Goal: Task Accomplishment & Management: Complete application form

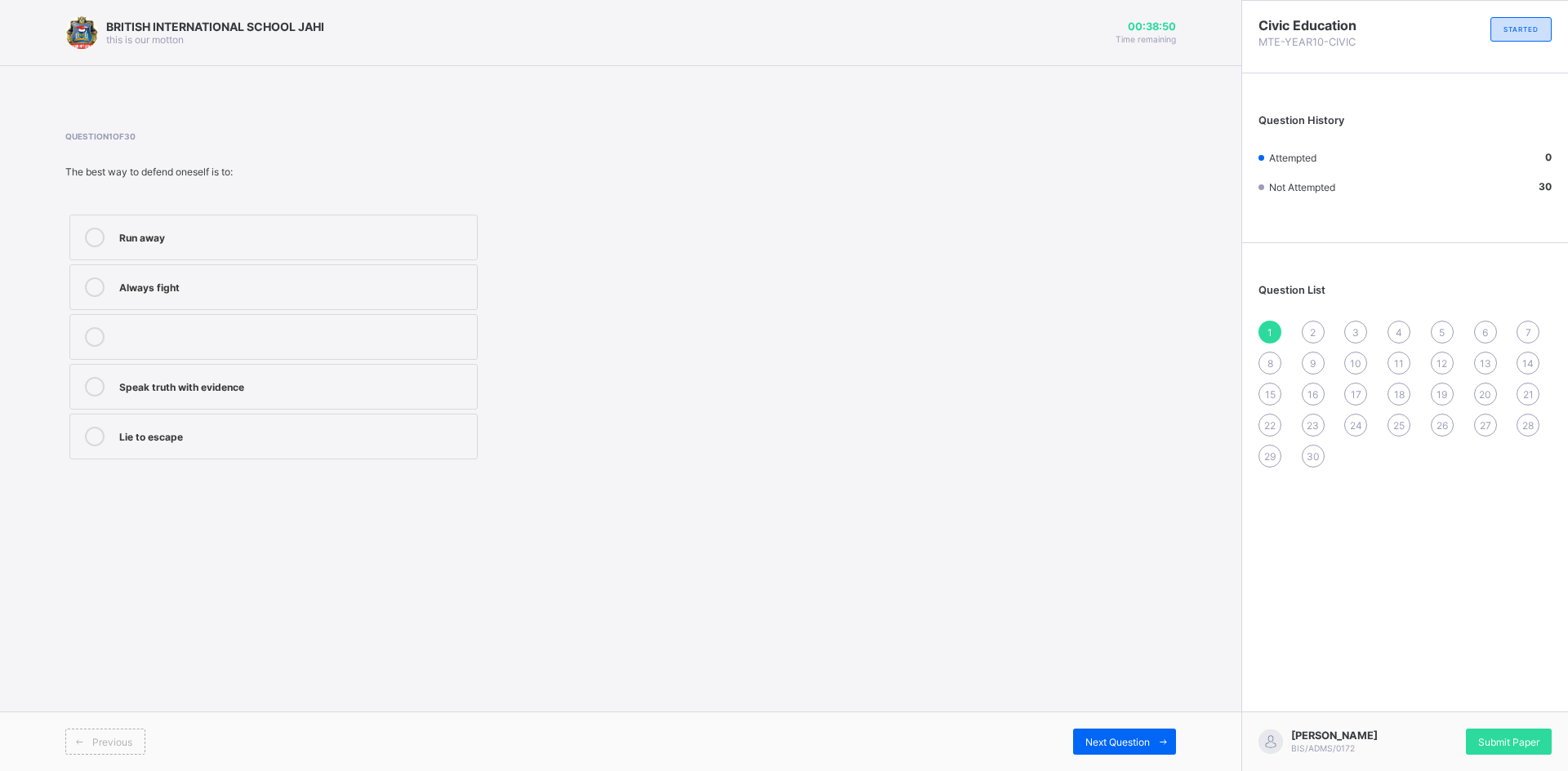
click at [86, 382] on div at bounding box center [95, 386] width 33 height 19
click at [1106, 739] on span "Next Question" at bounding box center [1117, 742] width 64 height 12
click at [89, 229] on icon at bounding box center [94, 237] width 19 height 19
click at [1154, 746] on span at bounding box center [1163, 741] width 26 height 26
click at [89, 232] on icon at bounding box center [94, 237] width 19 height 19
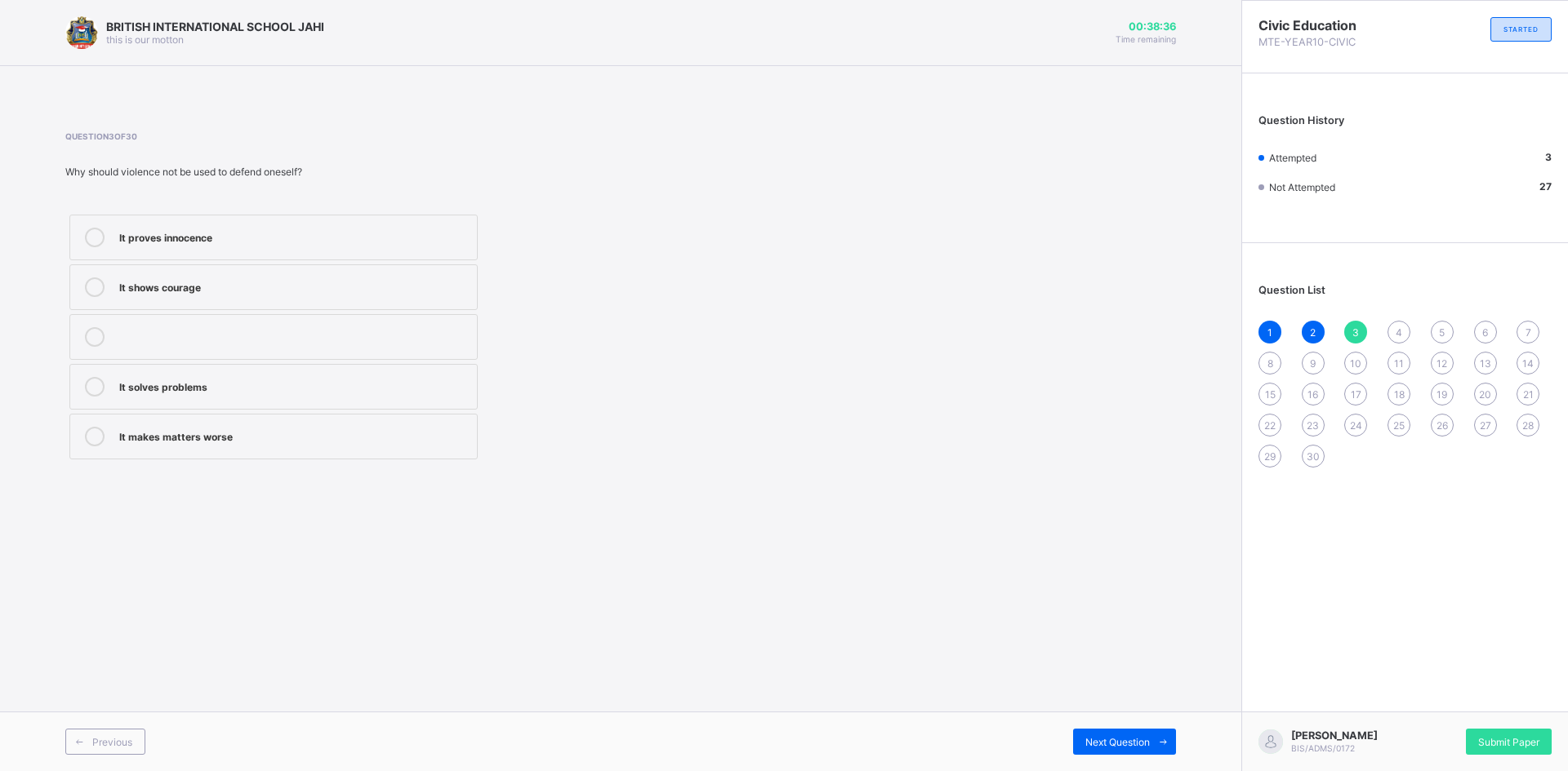
click at [98, 380] on icon at bounding box center [94, 386] width 19 height 19
click at [1132, 736] on span "Next Question" at bounding box center [1117, 742] width 64 height 12
drag, startPoint x: 91, startPoint y: 331, endPoint x: 114, endPoint y: 342, distance: 25.5
click at [102, 337] on icon at bounding box center [94, 336] width 19 height 19
click at [1096, 737] on span "Next Question" at bounding box center [1117, 742] width 64 height 12
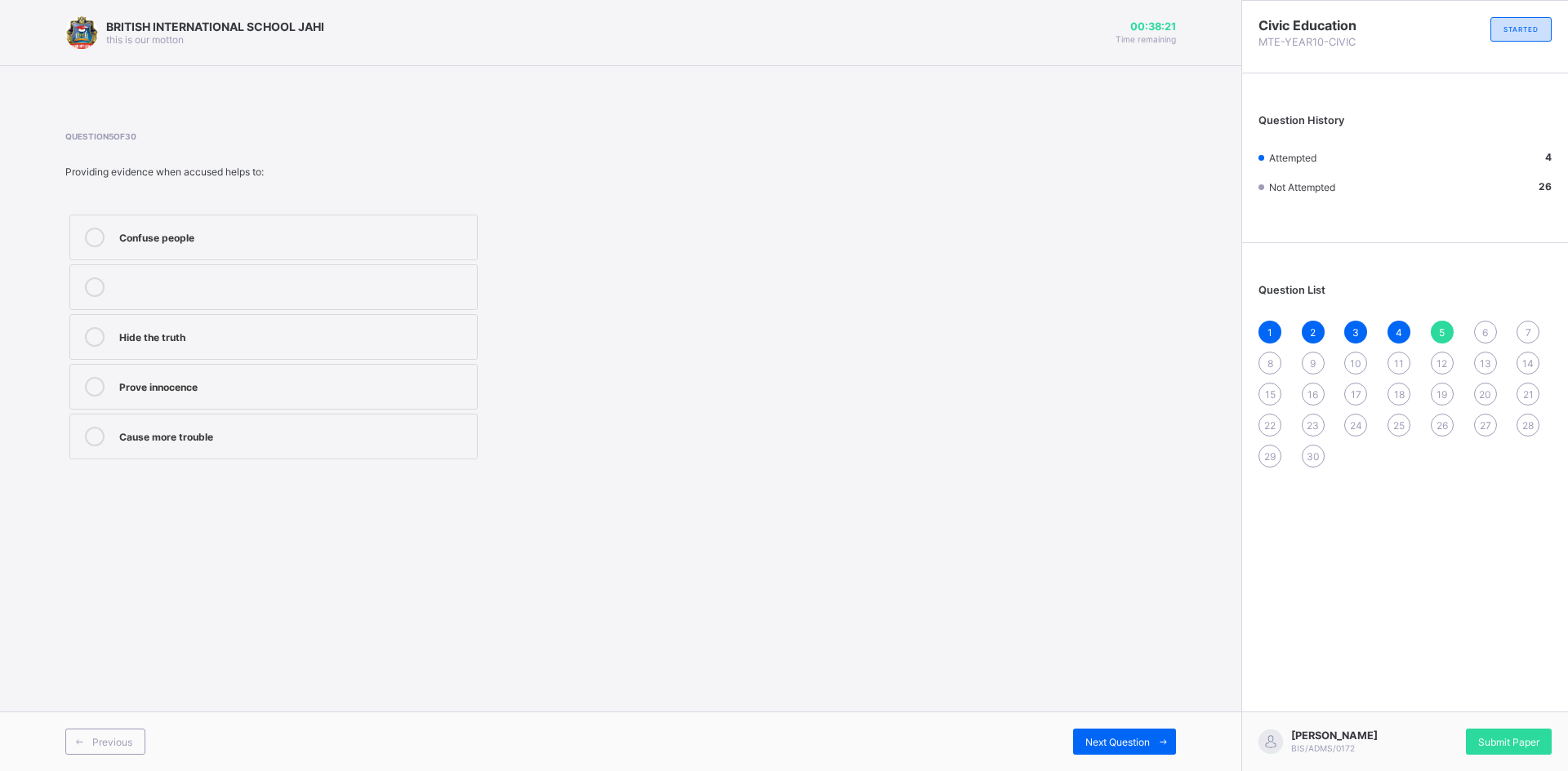
click at [100, 387] on icon at bounding box center [94, 386] width 19 height 19
click at [1164, 743] on icon at bounding box center [1163, 742] width 12 height 11
drag, startPoint x: 91, startPoint y: 436, endPoint x: 220, endPoint y: 459, distance: 131.0
click at [135, 446] on label "Defending with truth" at bounding box center [273, 437] width 408 height 46
click at [90, 429] on icon at bounding box center [94, 436] width 19 height 19
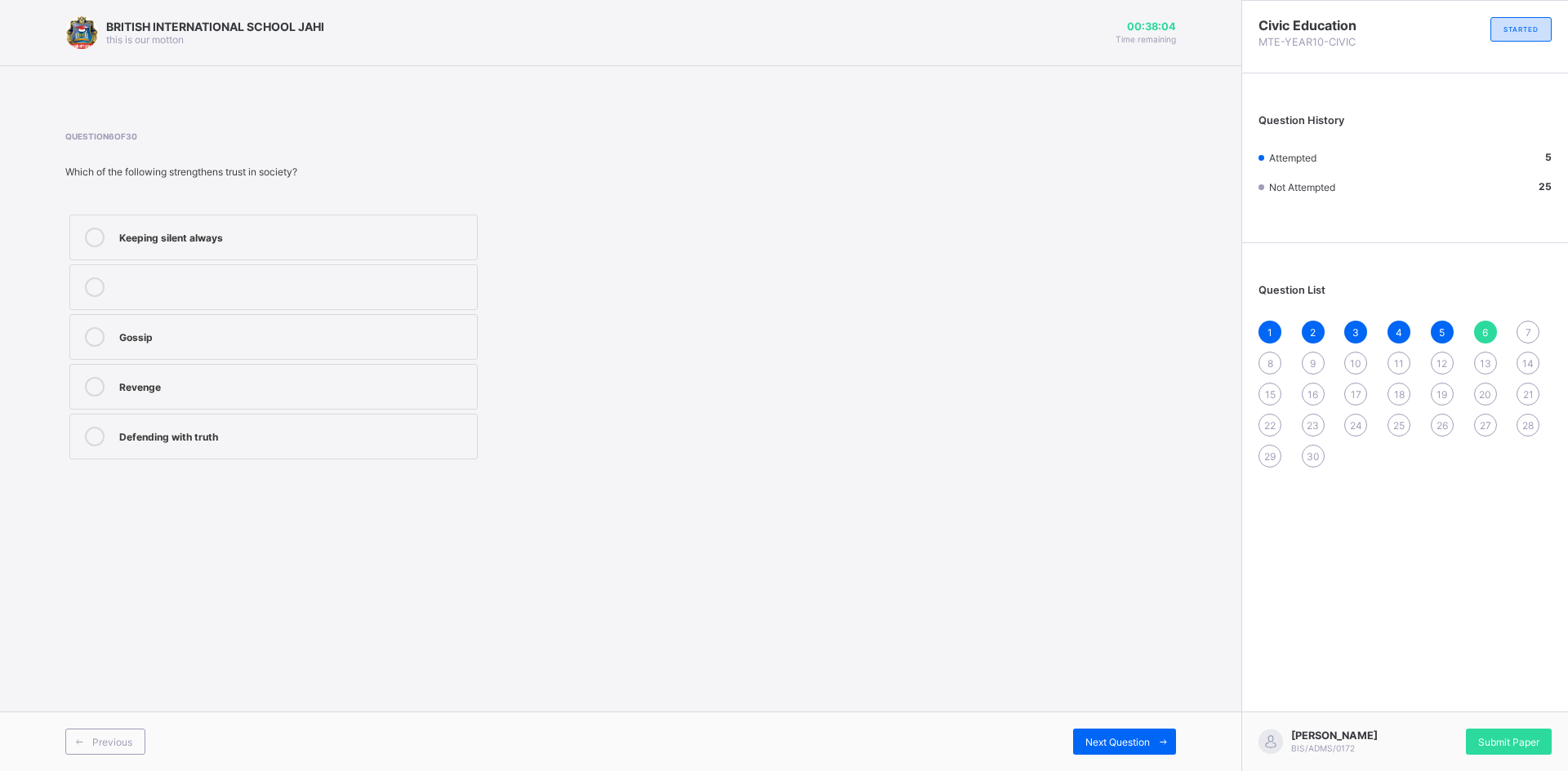
click at [1093, 728] on div "Previous Next Question" at bounding box center [621, 741] width 1242 height 59
click at [1110, 738] on span "Next Question" at bounding box center [1117, 742] width 64 height 12
click at [1483, 334] on span "6" at bounding box center [1485, 332] width 6 height 12
click at [1532, 323] on div "7" at bounding box center [1527, 331] width 23 height 23
click at [95, 437] on icon at bounding box center [94, 436] width 19 height 19
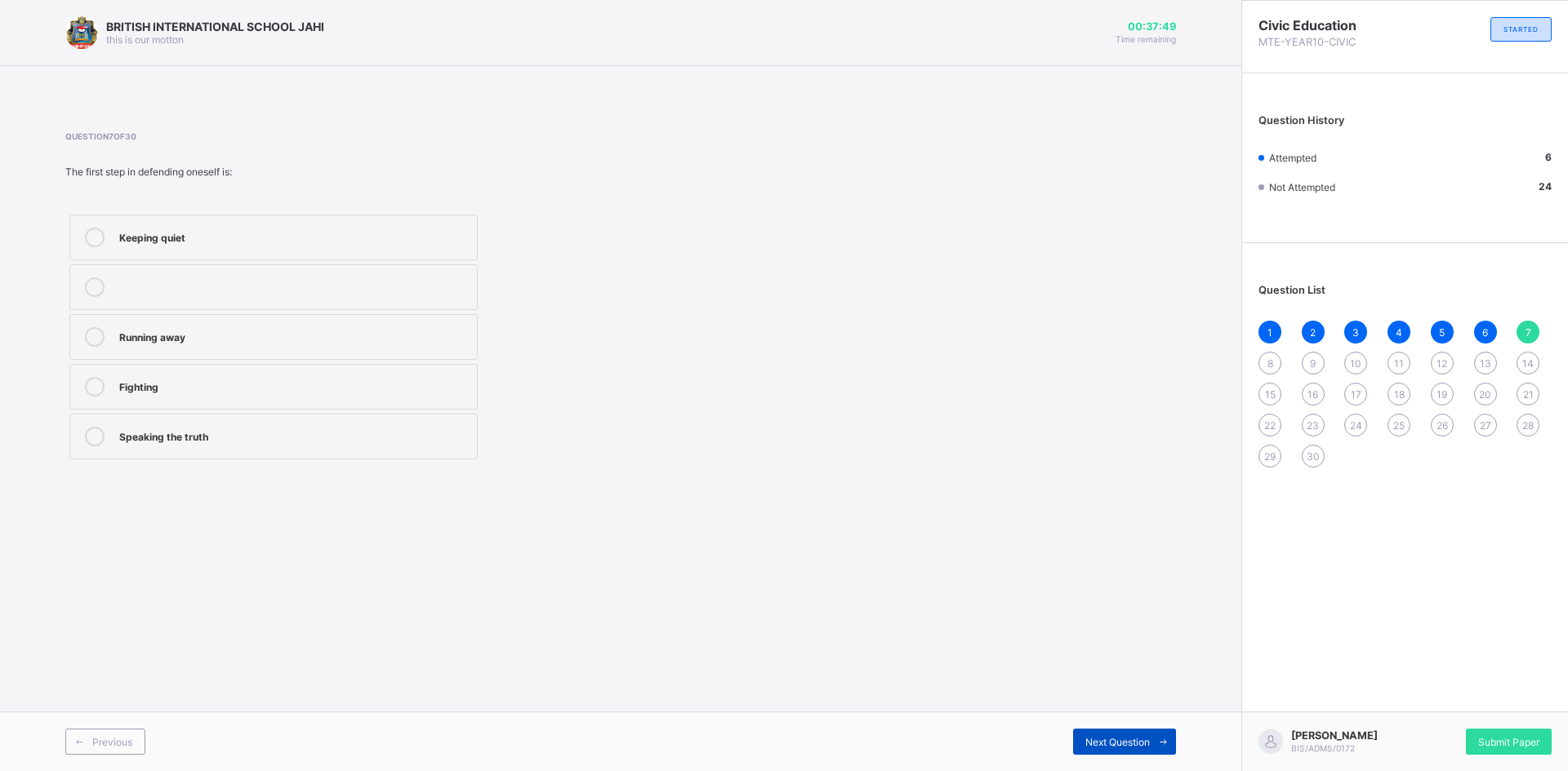
click at [1158, 746] on icon at bounding box center [1163, 742] width 12 height 11
click at [102, 431] on icon at bounding box center [94, 436] width 19 height 19
click at [1111, 745] on span "Next Question" at bounding box center [1117, 742] width 64 height 12
drag, startPoint x: 145, startPoint y: 344, endPoint x: 169, endPoint y: 337, distance: 25.0
click at [149, 344] on div "Courage and truth" at bounding box center [293, 336] width 349 height 19
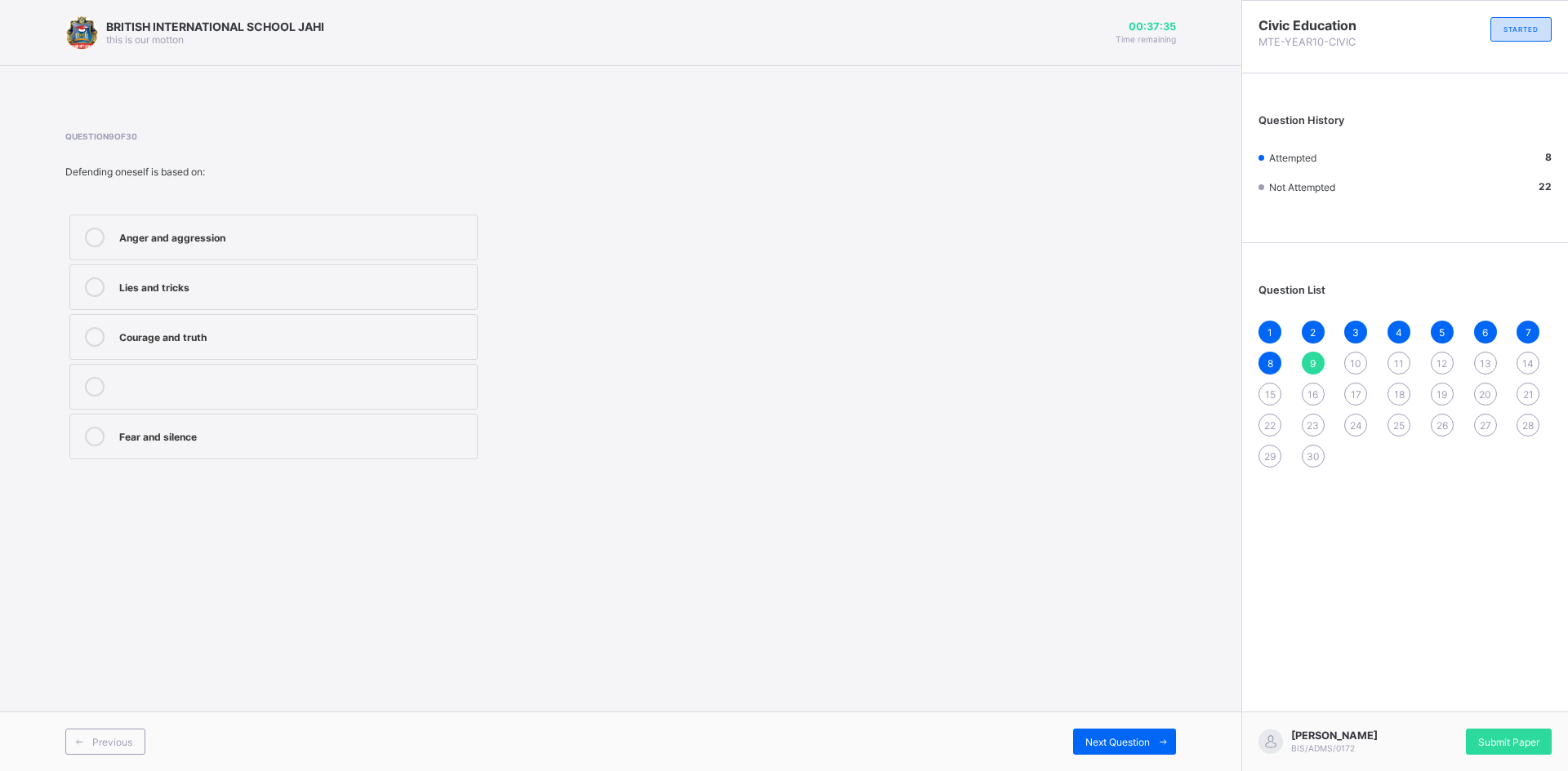
click at [101, 336] on icon at bounding box center [94, 336] width 19 height 19
click at [1131, 741] on span "Next Question" at bounding box center [1117, 742] width 64 height 12
click at [100, 380] on icon at bounding box center [94, 386] width 19 height 19
click at [1128, 733] on div "Next Question" at bounding box center [1125, 741] width 103 height 26
drag, startPoint x: 137, startPoint y: 446, endPoint x: 270, endPoint y: 451, distance: 133.1
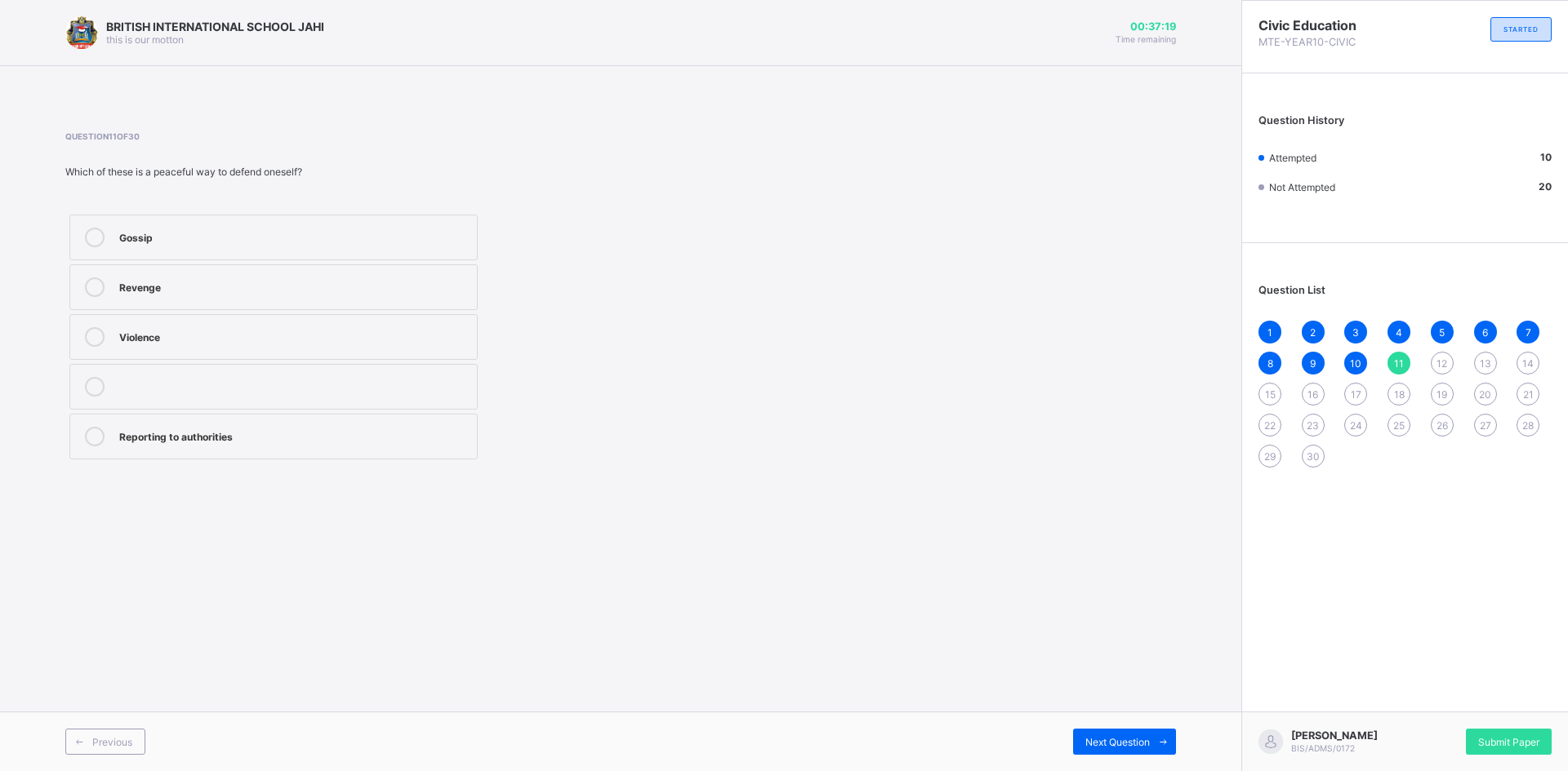
click at [147, 446] on label "Reporting to authorities" at bounding box center [273, 437] width 408 height 46
drag, startPoint x: 97, startPoint y: 429, endPoint x: 219, endPoint y: 416, distance: 122.7
click at [106, 432] on div at bounding box center [95, 436] width 33 height 19
click at [1127, 731] on div "Next Question" at bounding box center [1125, 741] width 103 height 26
drag, startPoint x: 102, startPoint y: 232, endPoint x: 152, endPoint y: 239, distance: 50.5
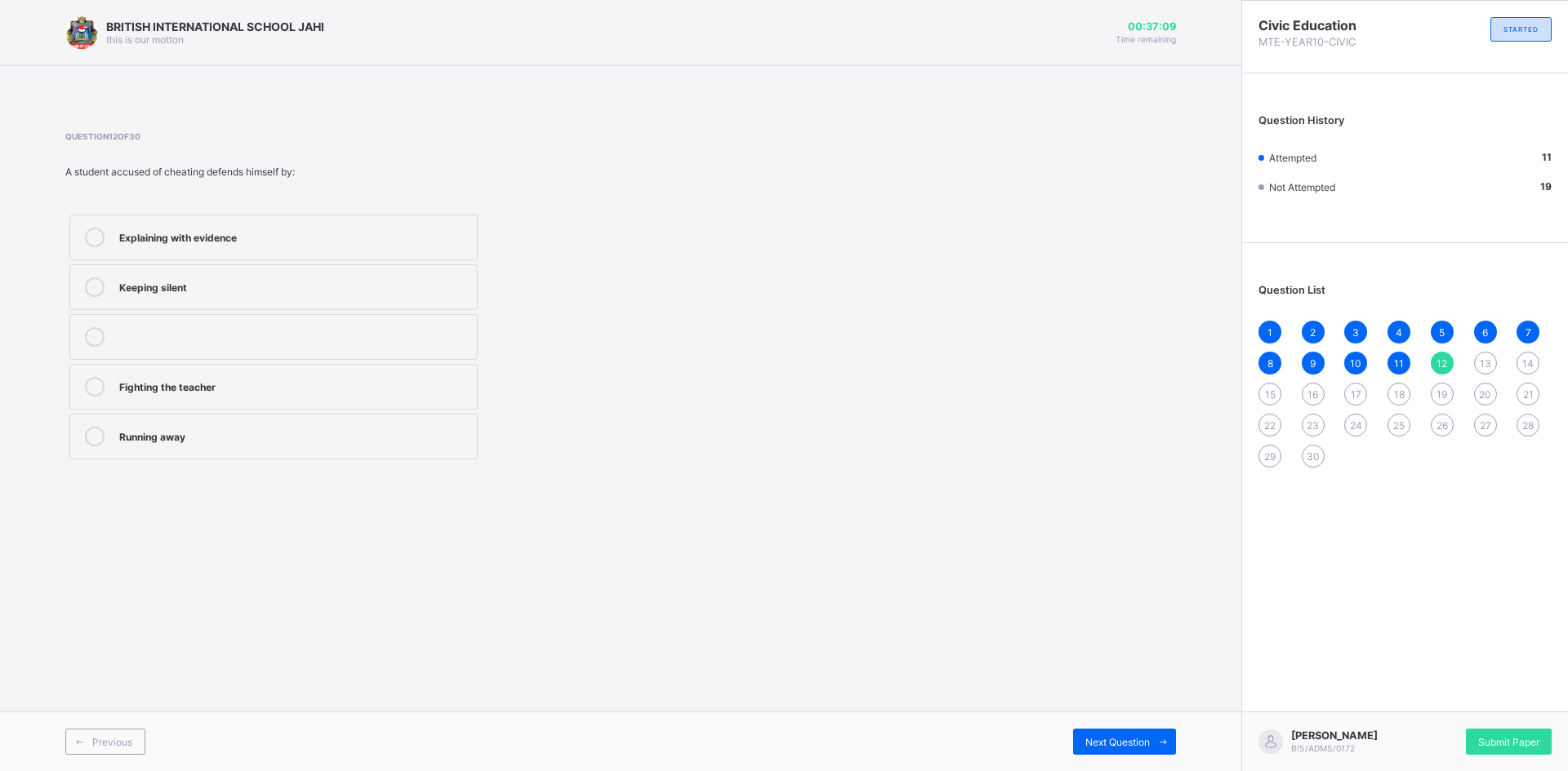
click at [105, 232] on div at bounding box center [95, 237] width 33 height 19
click at [1143, 737] on span "Next Question" at bounding box center [1117, 742] width 64 height 12
click at [116, 388] on label "It builds confidence" at bounding box center [273, 387] width 408 height 46
click at [1106, 729] on div "Next Question" at bounding box center [1125, 741] width 103 height 26
click at [91, 391] on icon at bounding box center [94, 386] width 19 height 19
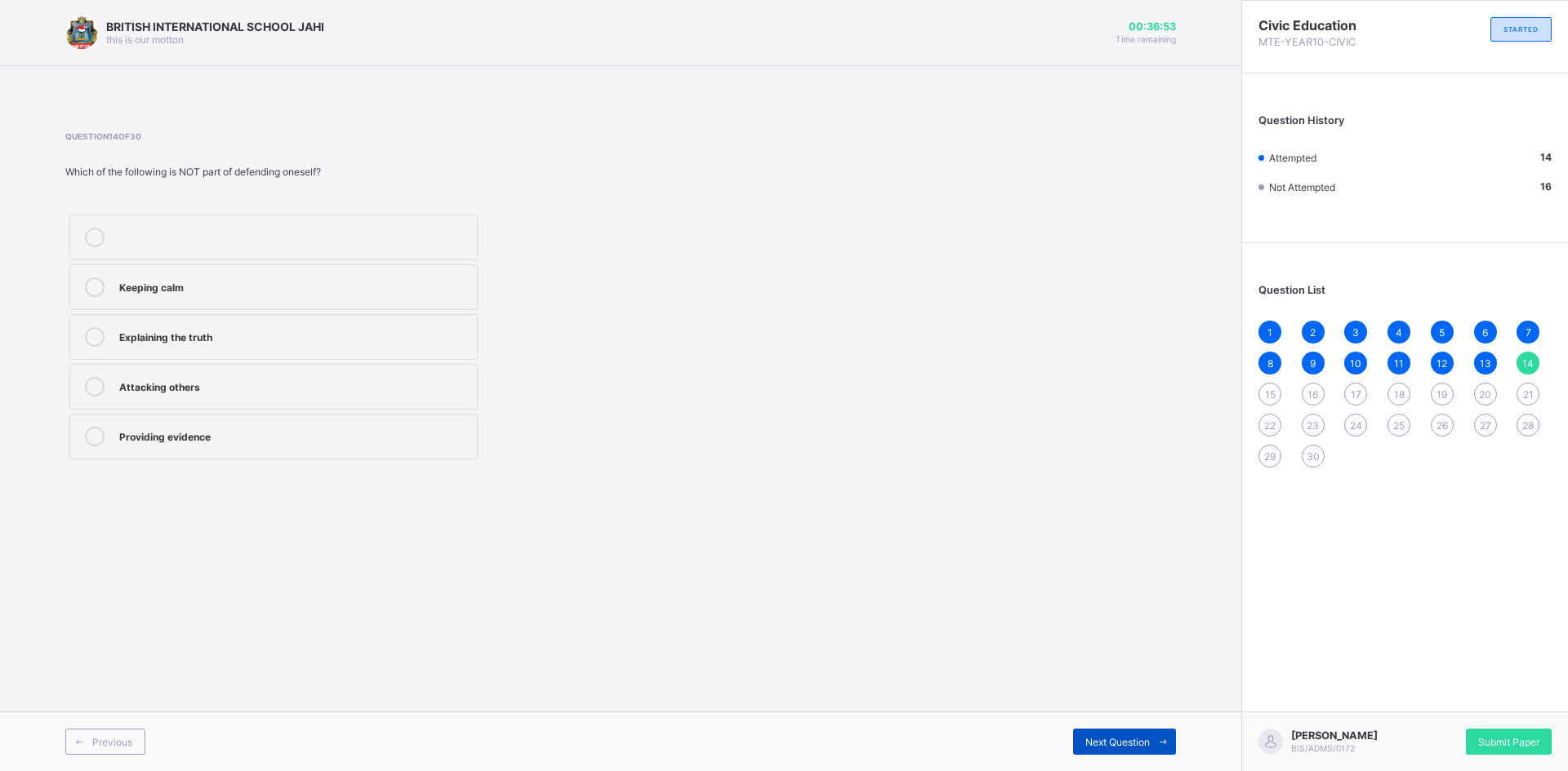
click at [1092, 740] on span "Next Question" at bounding box center [1117, 742] width 64 height 12
drag, startPoint x: 77, startPoint y: 373, endPoint x: 129, endPoint y: 396, distance: 56.9
click at [79, 375] on label "Protecting your rights peacefully" at bounding box center [273, 387] width 408 height 46
click at [1111, 730] on div "Next Question" at bounding box center [1125, 741] width 103 height 26
click at [104, 331] on div at bounding box center [95, 336] width 33 height 19
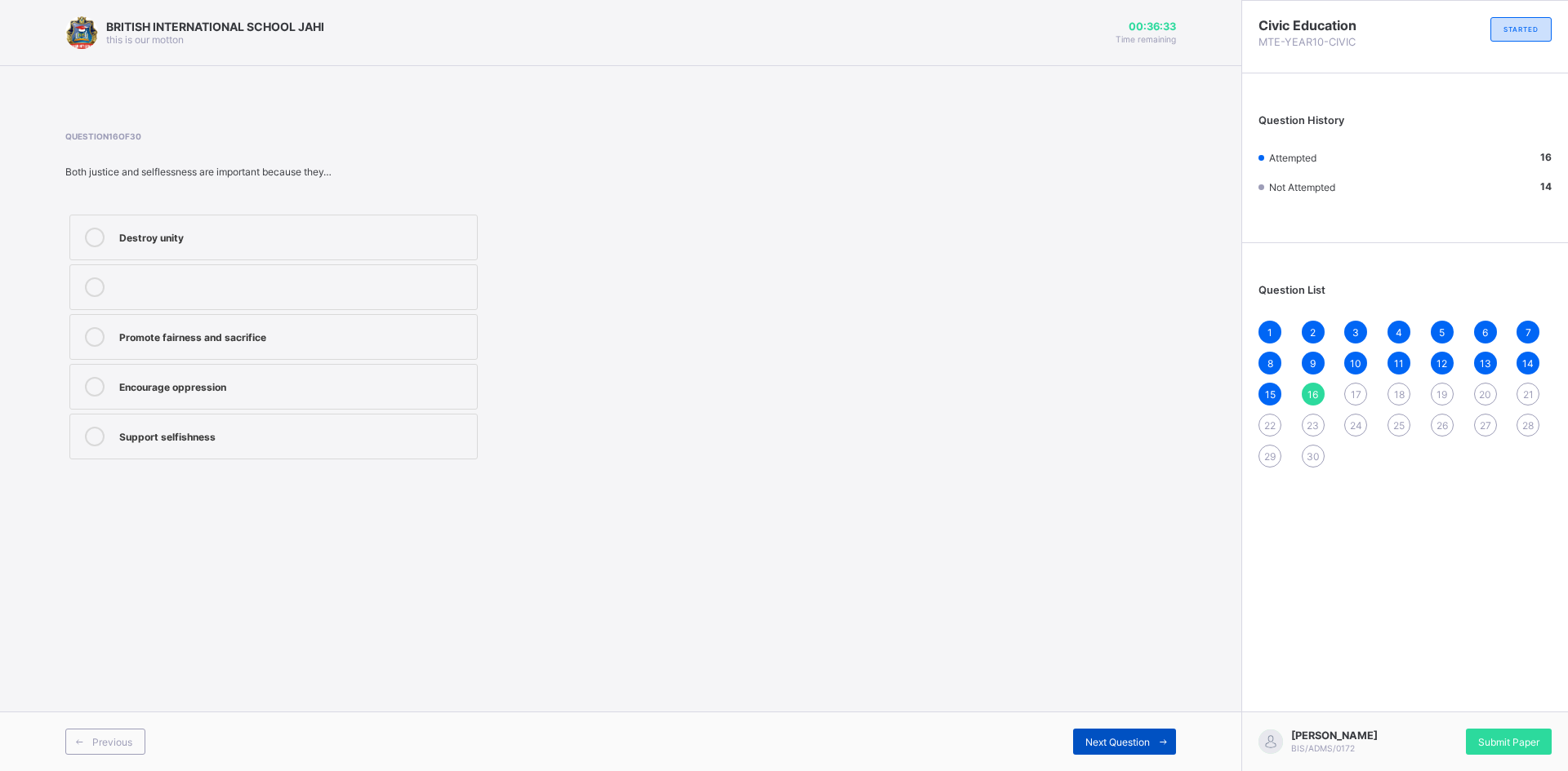
click at [1165, 739] on icon at bounding box center [1163, 742] width 12 height 11
click at [100, 292] on icon at bounding box center [94, 287] width 19 height 19
click at [1103, 742] on span "Next Question" at bounding box center [1117, 742] width 64 height 12
click at [93, 234] on icon at bounding box center [94, 237] width 19 height 19
click at [1129, 740] on span "Next Question" at bounding box center [1117, 742] width 64 height 12
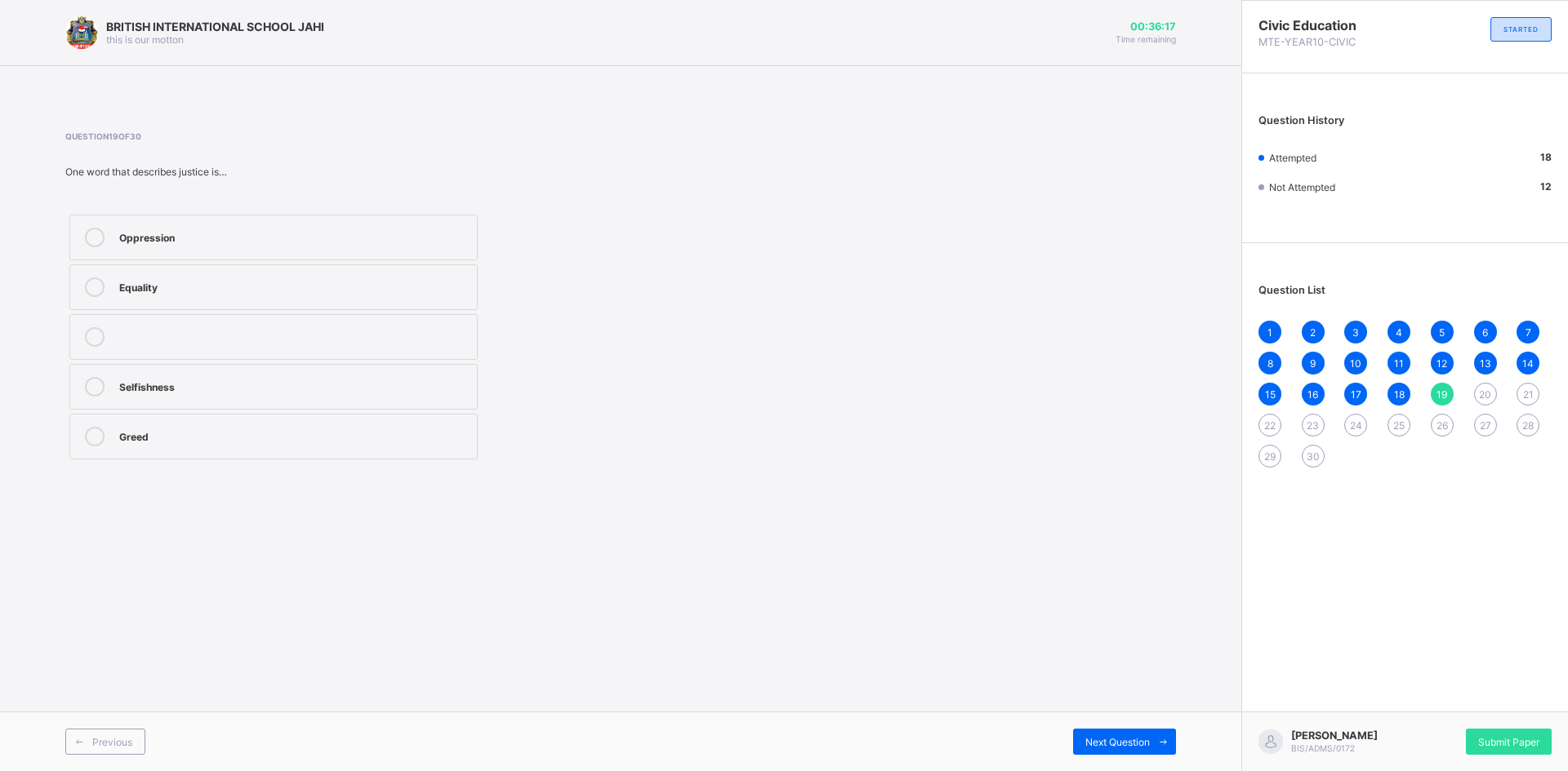
click at [94, 273] on label "Equality" at bounding box center [273, 287] width 408 height 46
click at [1111, 731] on div "Next Question" at bounding box center [1125, 741] width 103 height 26
click at [92, 272] on label "Leaders serving the people faithfully" at bounding box center [273, 287] width 408 height 46
click at [1140, 741] on span "Next Question" at bounding box center [1117, 742] width 64 height 12
click at [110, 439] on div at bounding box center [95, 436] width 33 height 19
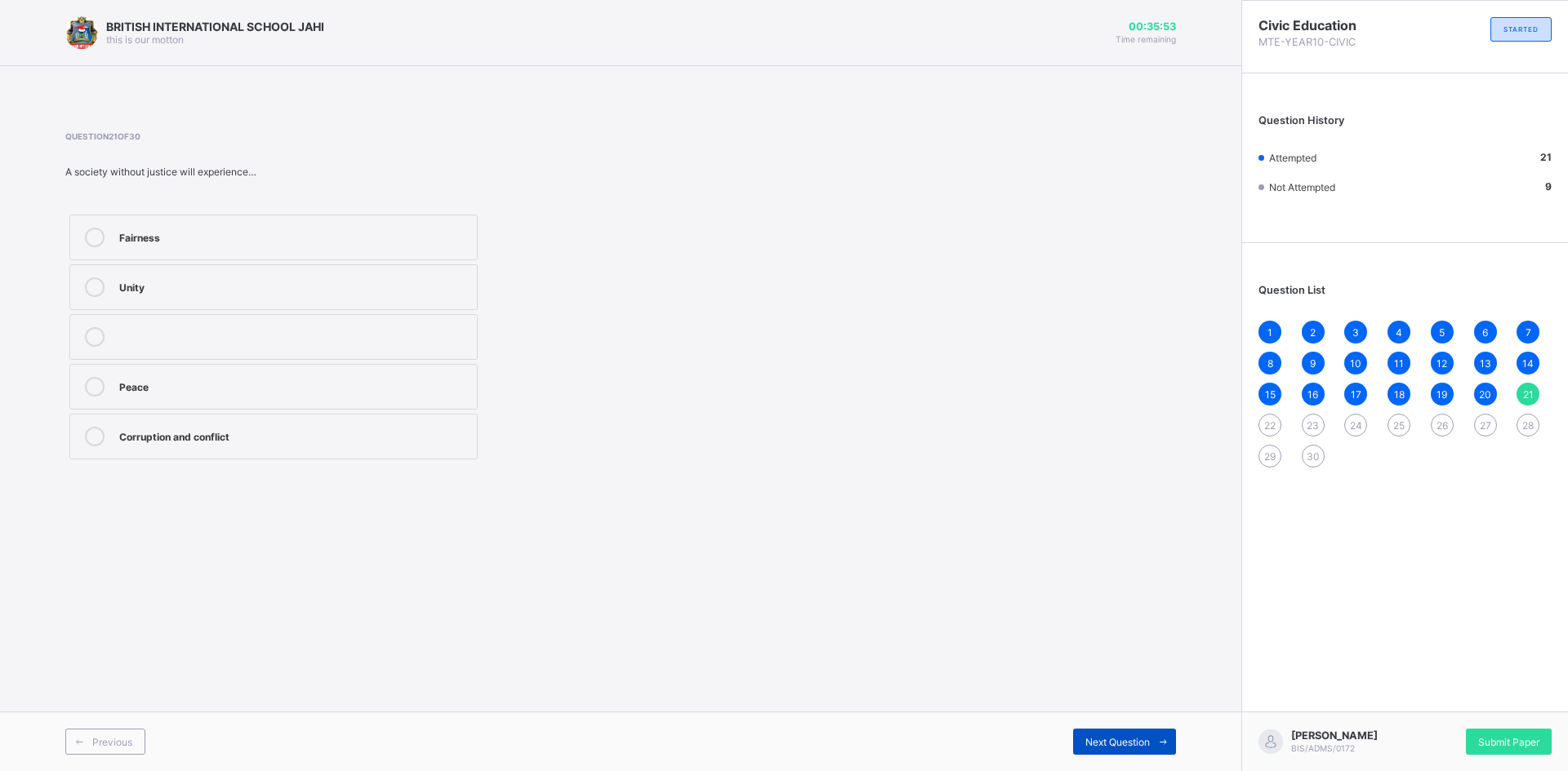
click at [1160, 744] on icon at bounding box center [1163, 742] width 12 height 11
click at [90, 376] on label "Greed" at bounding box center [273, 387] width 408 height 46
click at [1124, 735] on div "Next Question" at bounding box center [1125, 741] width 103 height 26
click at [95, 331] on label "Sacrifice for others" at bounding box center [273, 337] width 408 height 46
click at [1167, 751] on span at bounding box center [1163, 741] width 26 height 26
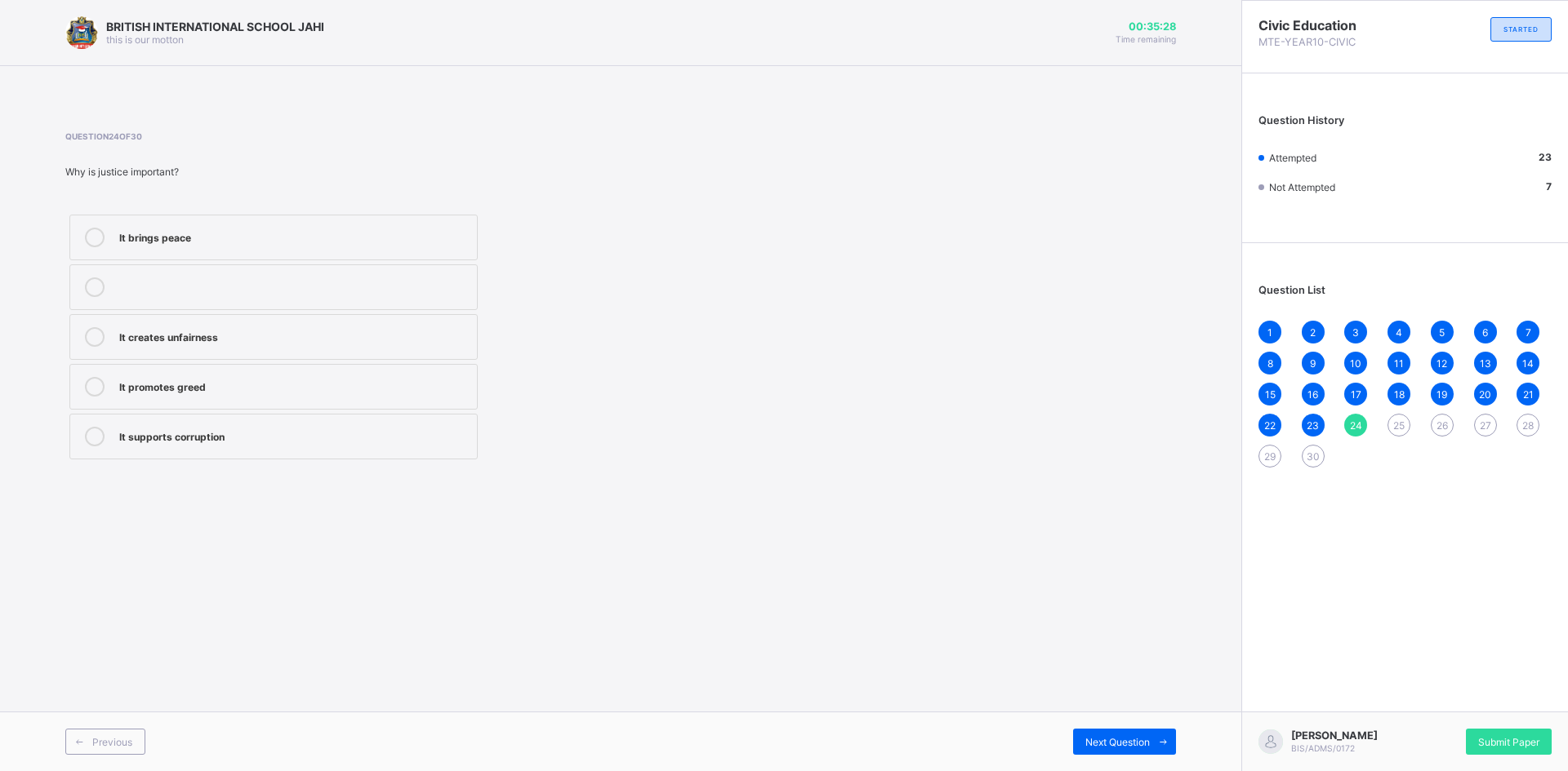
click at [90, 228] on icon at bounding box center [94, 237] width 19 height 19
click at [1128, 736] on span "Next Question" at bounding box center [1117, 742] width 64 height 12
drag, startPoint x: 102, startPoint y: 372, endPoint x: 129, endPoint y: 383, distance: 29.2
click at [102, 373] on label "Teacher rewarding hardworking students" at bounding box center [273, 387] width 408 height 46
click at [1111, 731] on div "Next Question" at bounding box center [1125, 741] width 103 height 26
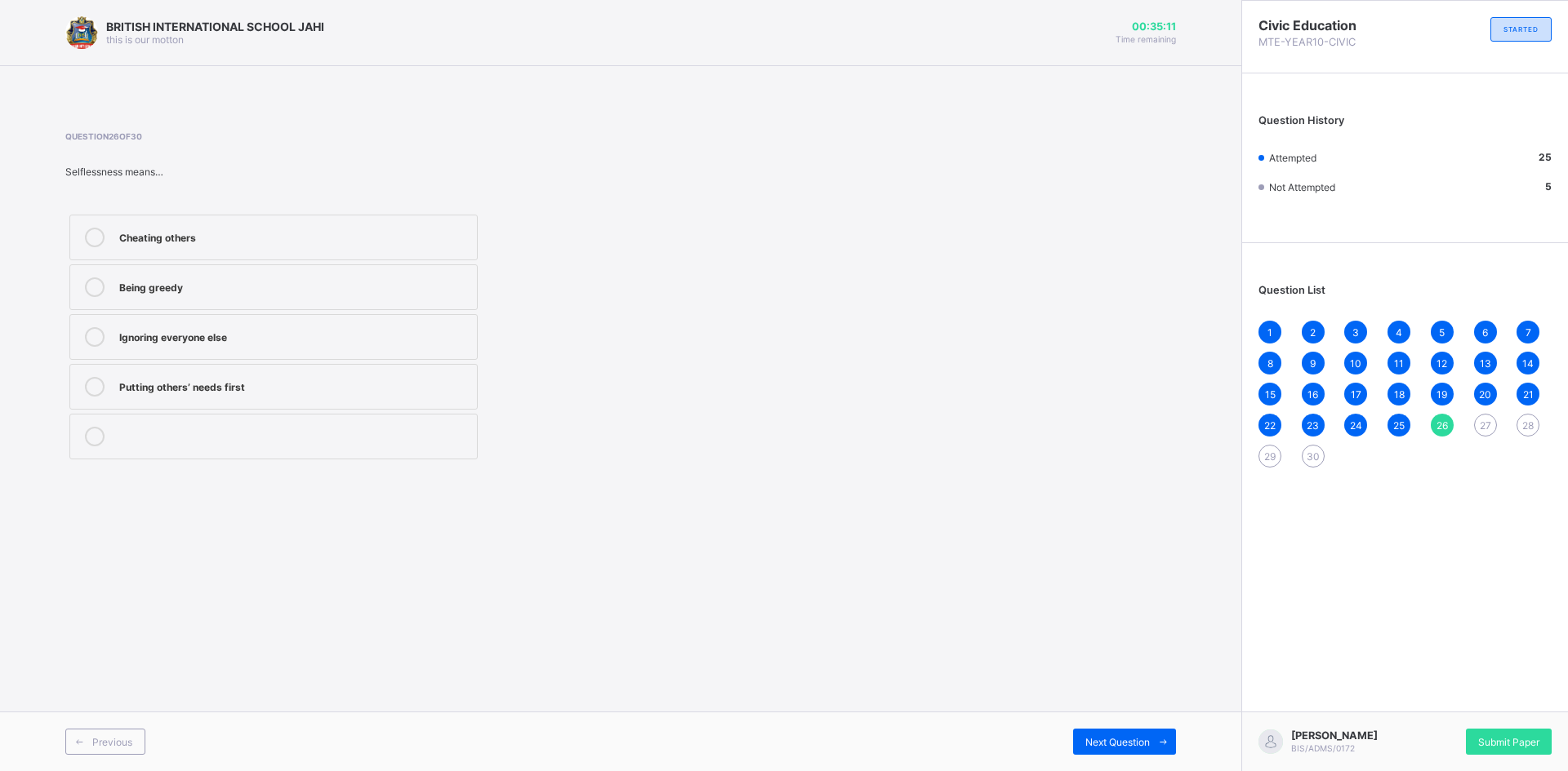
click at [107, 383] on div at bounding box center [95, 386] width 33 height 19
click at [1113, 741] on span "Next Question" at bounding box center [1117, 742] width 64 height 12
click at [89, 386] on icon at bounding box center [94, 386] width 19 height 19
click at [1143, 744] on span "Next Question" at bounding box center [1117, 742] width 64 height 12
click at [98, 429] on icon at bounding box center [94, 436] width 19 height 19
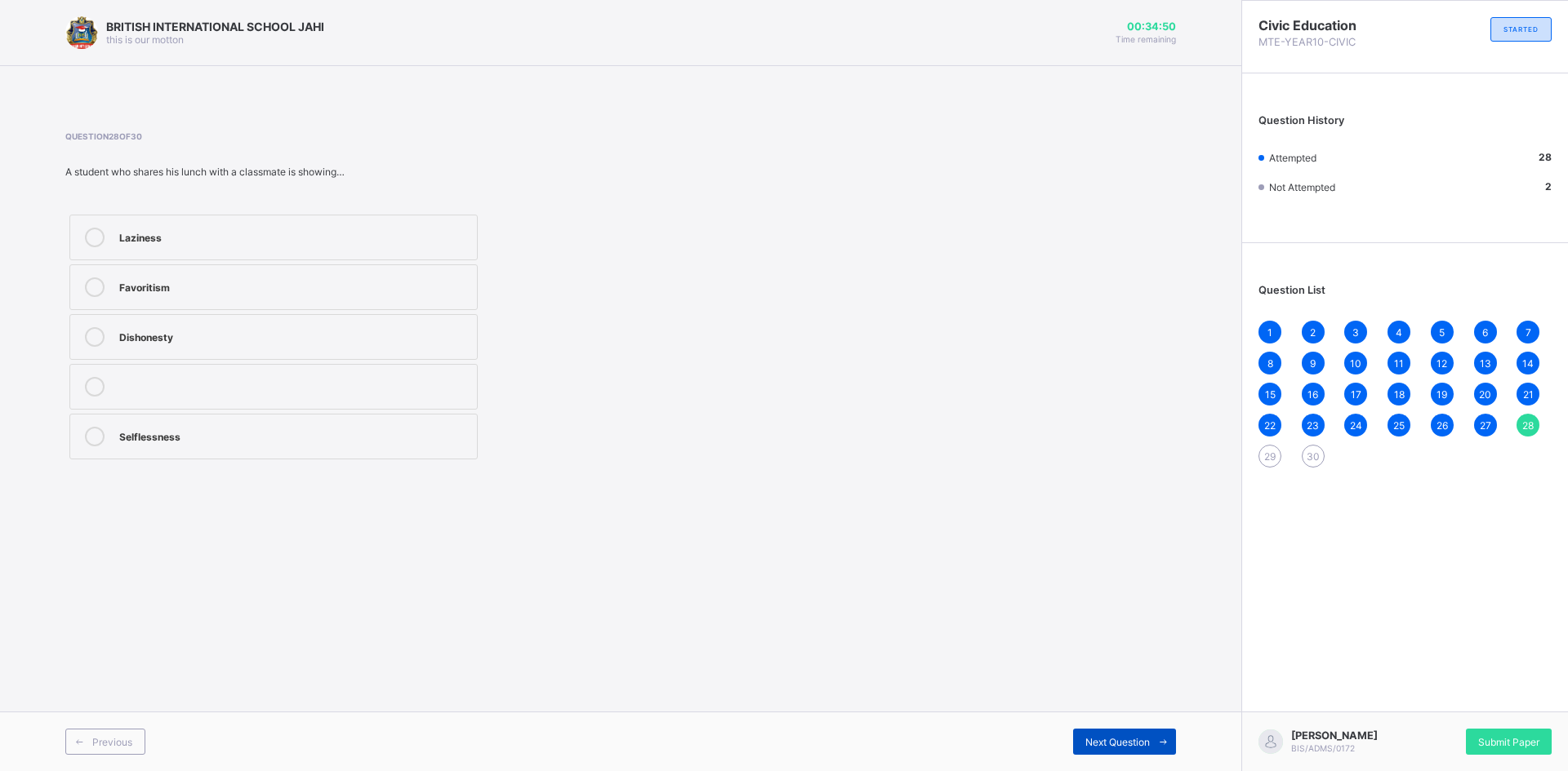
click at [1153, 731] on span at bounding box center [1163, 741] width 26 height 26
click at [86, 238] on div at bounding box center [95, 237] width 33 height 19
click at [1116, 747] on span "Next Question" at bounding box center [1117, 742] width 64 height 12
click at [105, 231] on div at bounding box center [95, 237] width 33 height 19
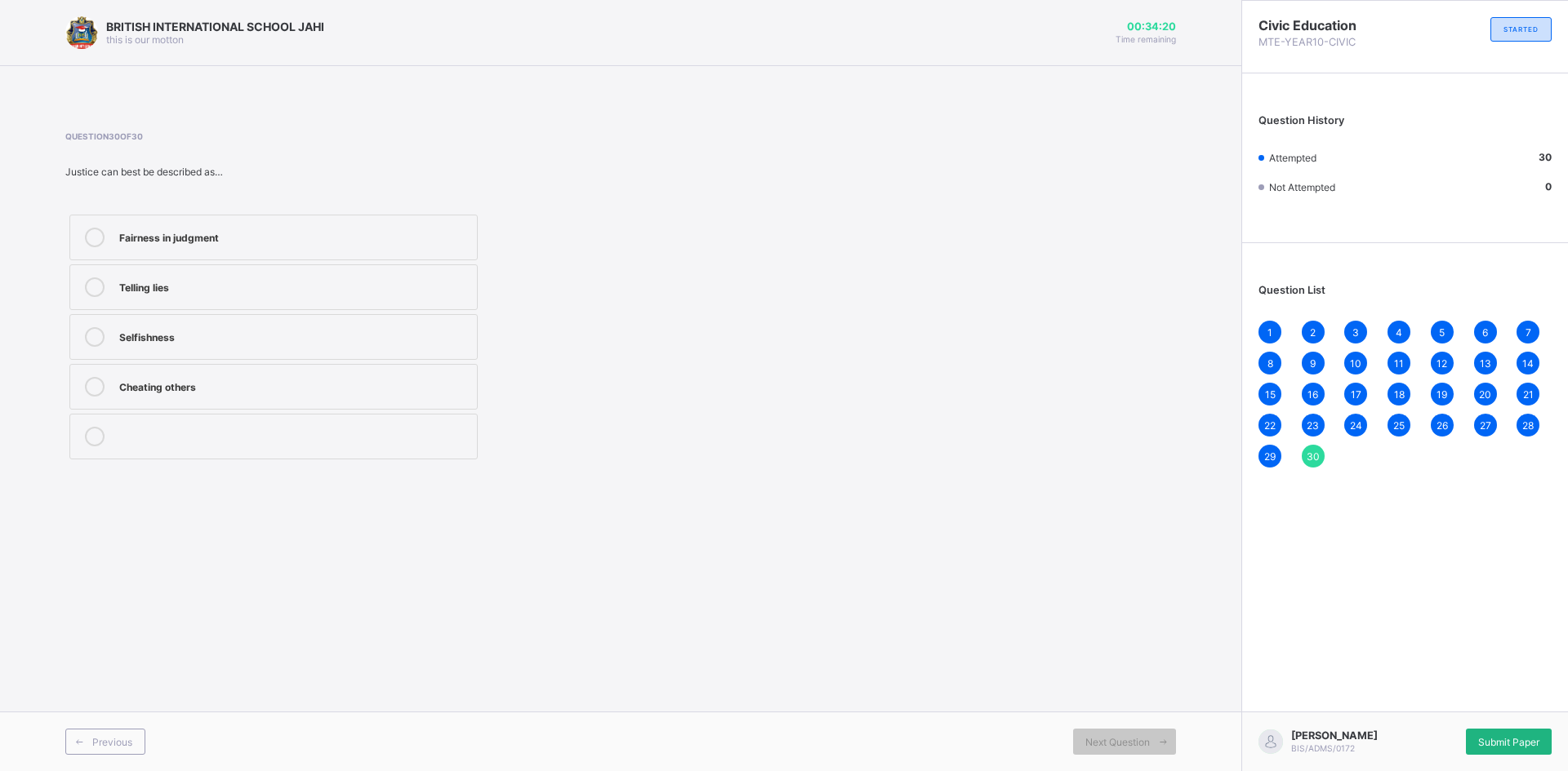
click at [1505, 739] on span "Submit Paper" at bounding box center [1509, 742] width 61 height 12
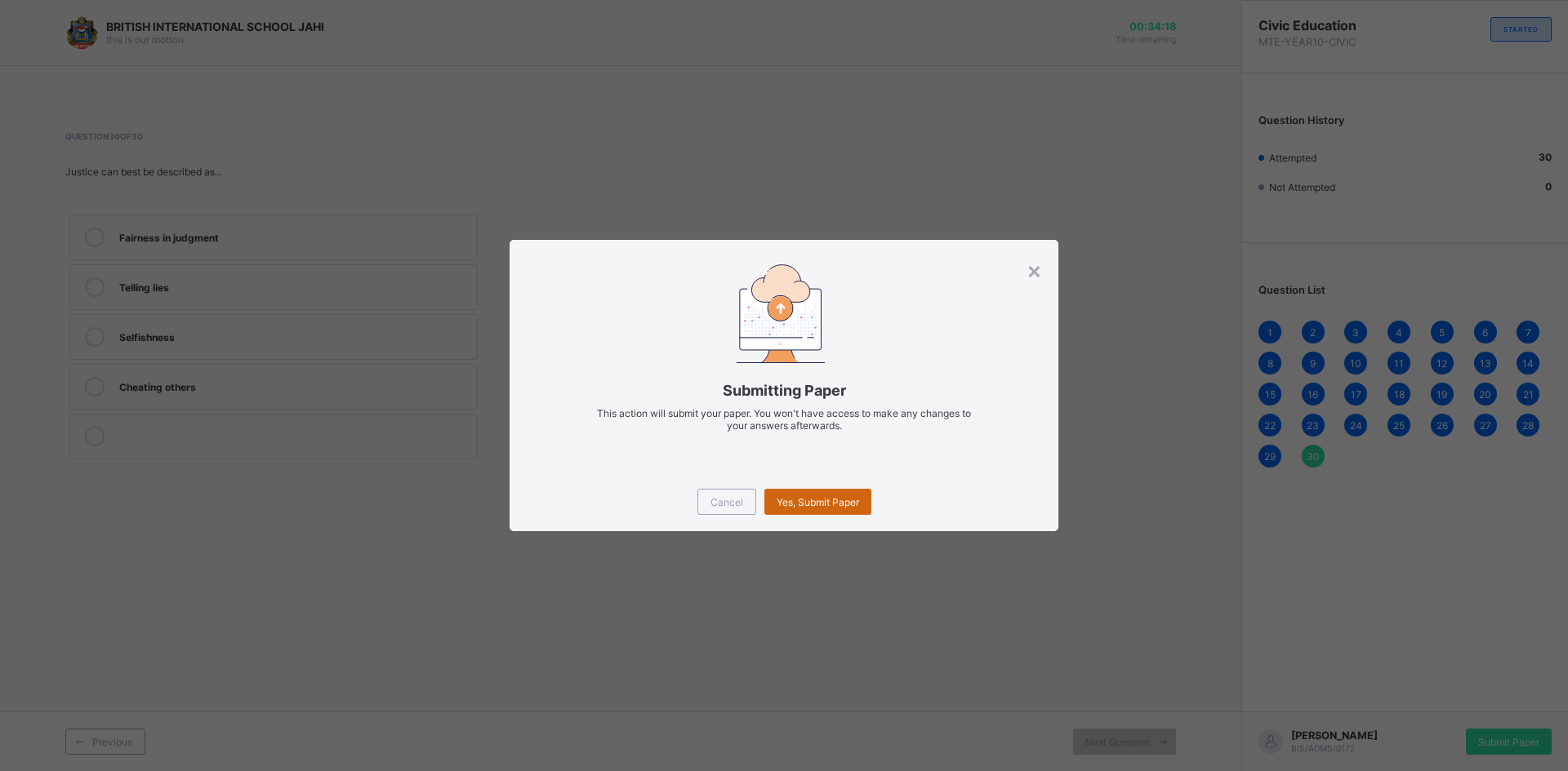
click at [809, 497] on span "Yes, Submit Paper" at bounding box center [818, 502] width 83 height 12
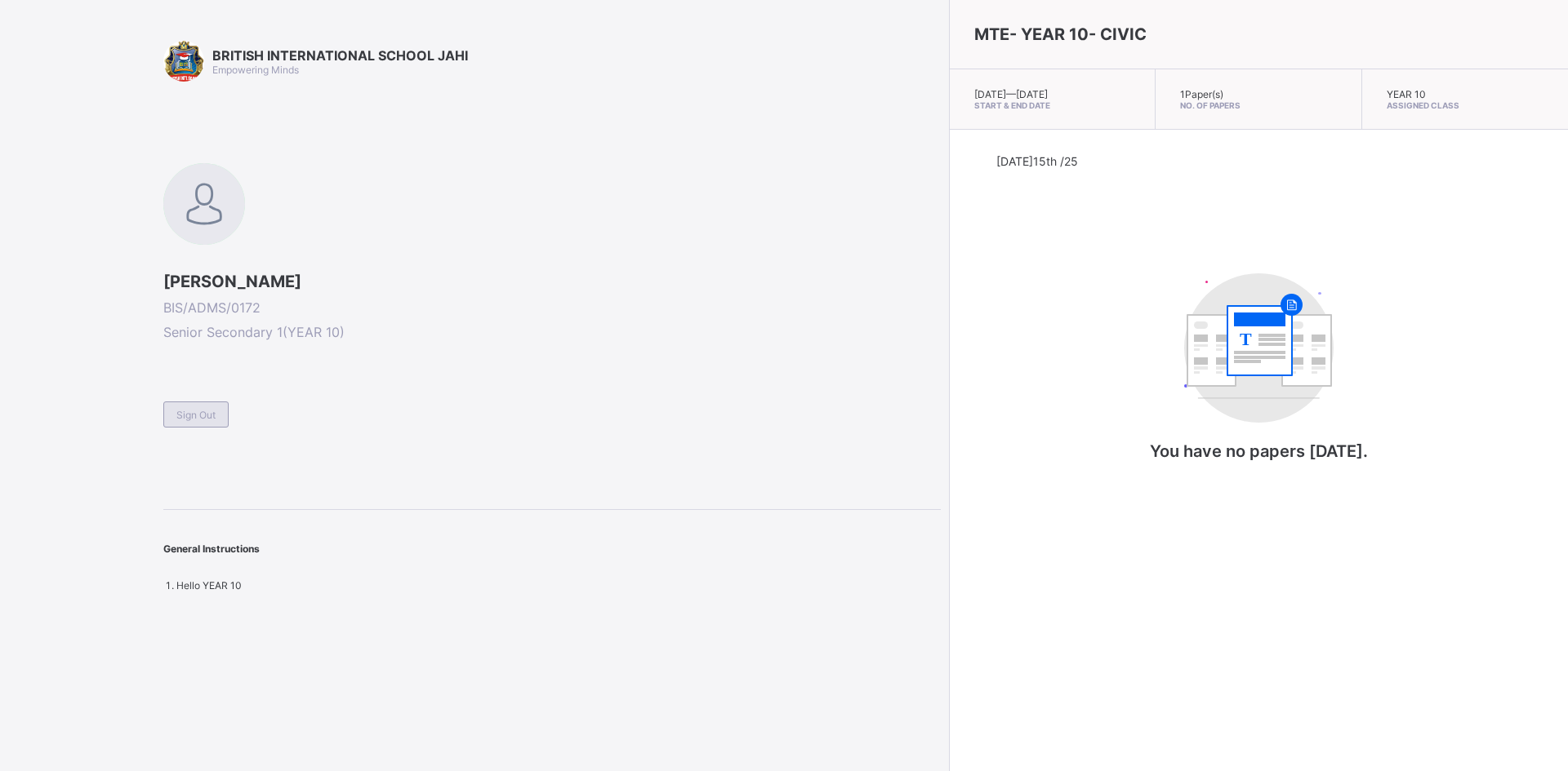
click at [197, 403] on div "Sign Out" at bounding box center [195, 414] width 65 height 26
